Goal: Task Accomplishment & Management: Manage account settings

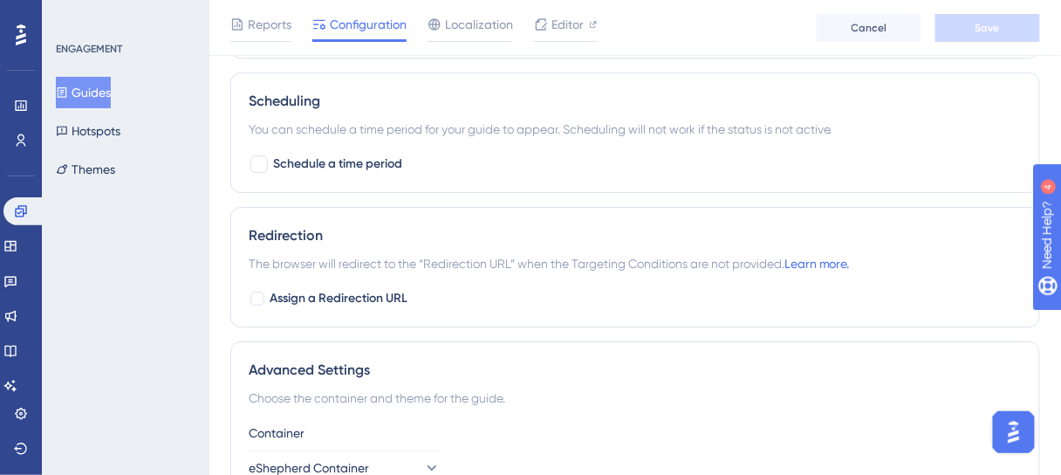
scroll to position [1397, 0]
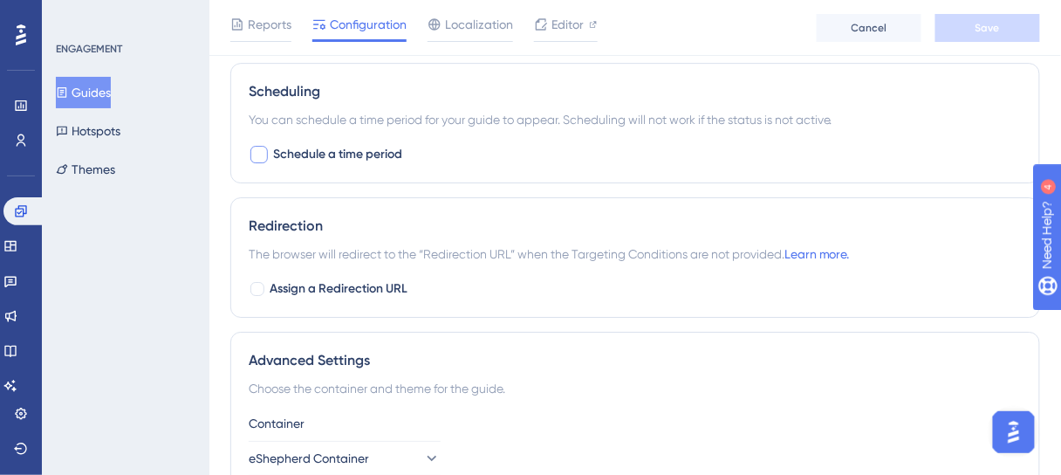
click at [258, 148] on div at bounding box center [259, 154] width 17 height 17
checkbox input "true"
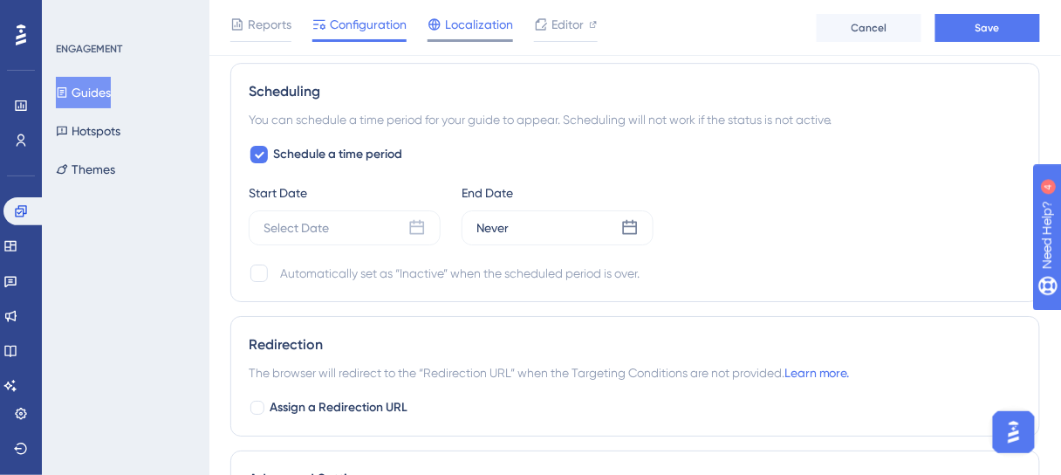
click at [470, 24] on span "Localization" at bounding box center [479, 24] width 68 height 21
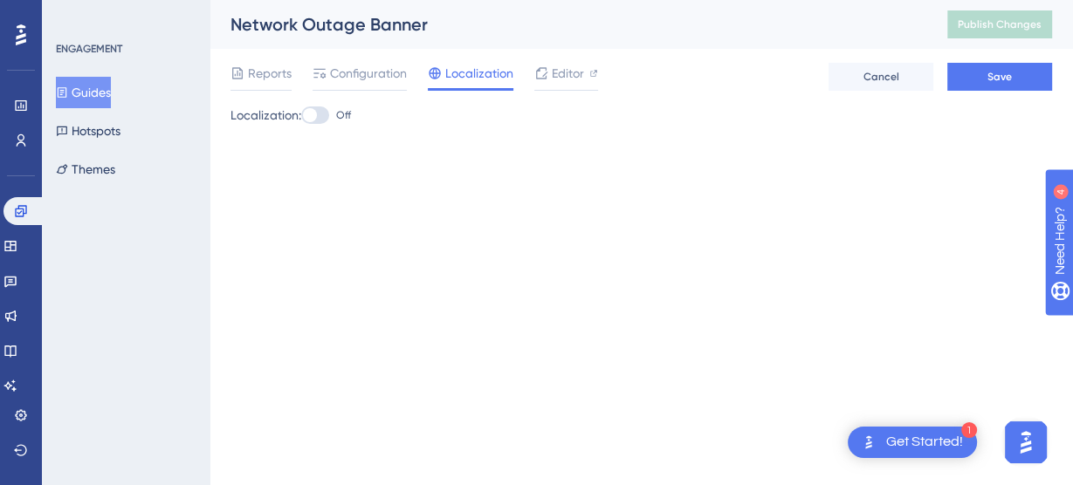
click at [317, 113] on div at bounding box center [310, 115] width 14 height 14
click at [301, 115] on input "Off" at bounding box center [300, 115] width 1 height 1
checkbox input "true"
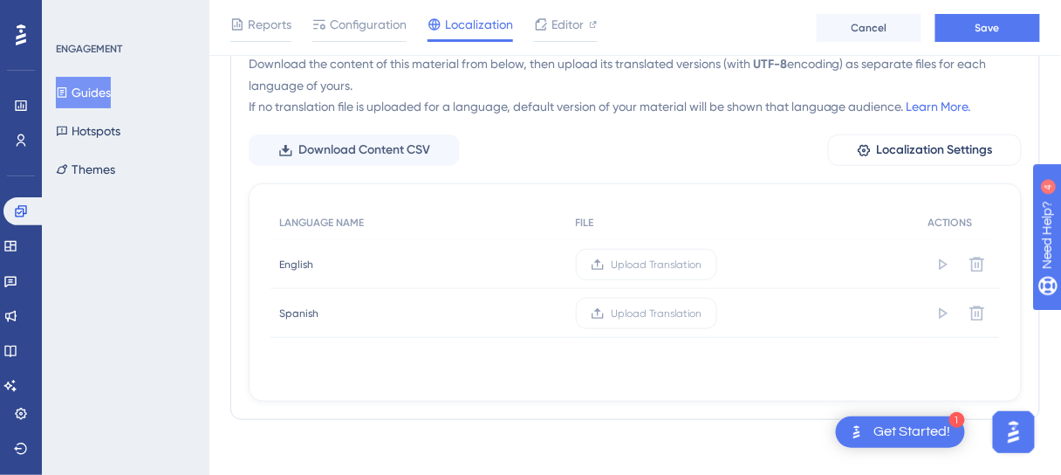
scroll to position [173, 0]
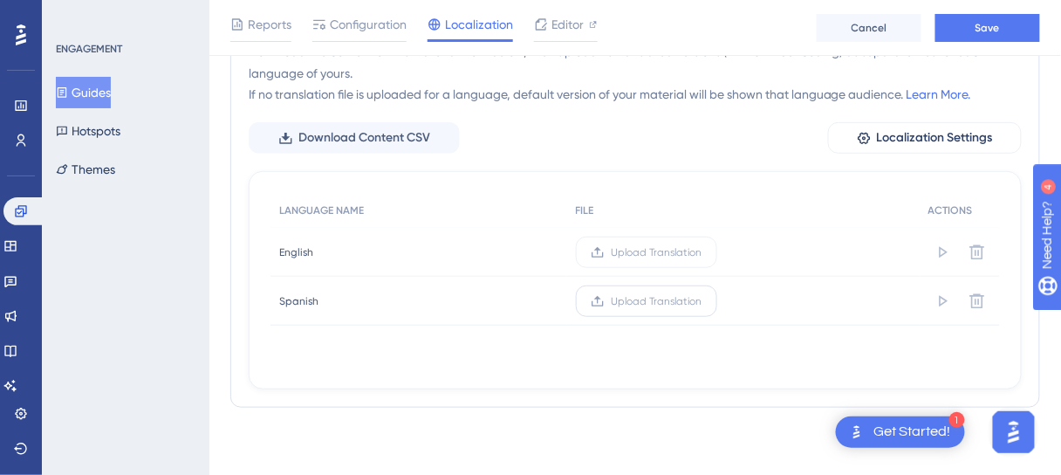
click at [662, 294] on span "Upload Translation" at bounding box center [657, 301] width 91 height 14
click at [703, 301] on input "Upload Translation" at bounding box center [703, 301] width 0 height 0
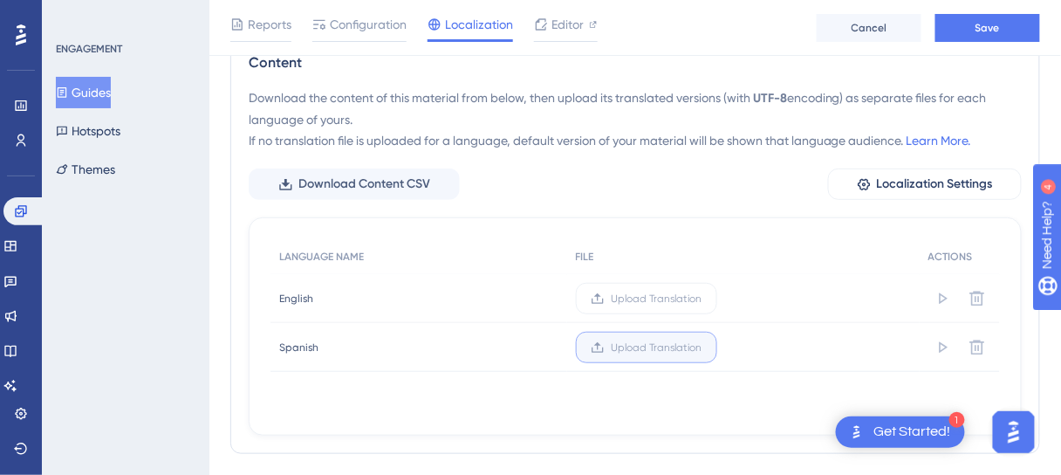
scroll to position [103, 0]
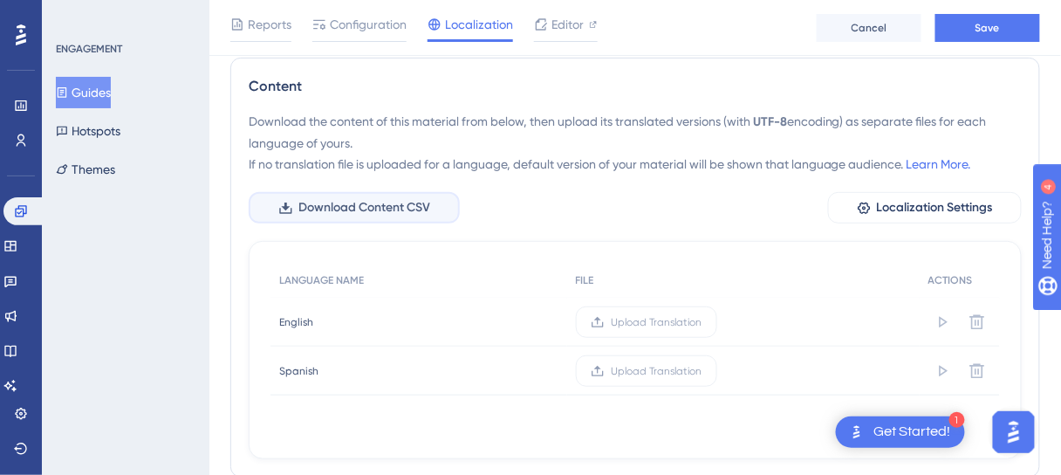
click at [344, 204] on span "Download Content CSV" at bounding box center [365, 207] width 132 height 21
